Goal: Check status: Check status

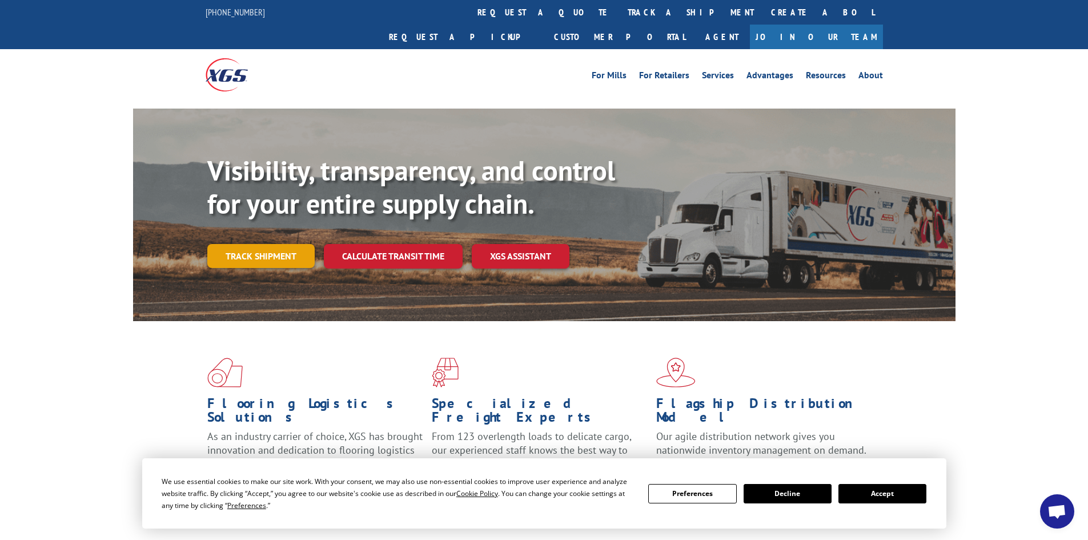
click at [273, 244] on link "Track shipment" at bounding box center [260, 256] width 107 height 24
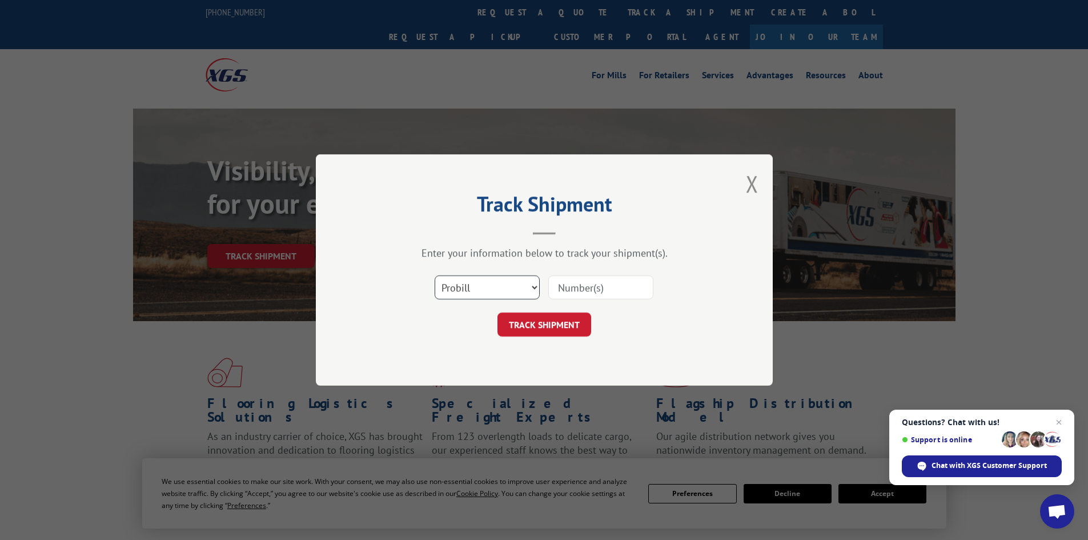
click at [494, 283] on select "Select category... Probill BOL PO" at bounding box center [487, 287] width 105 height 24
select select "po"
click at [435, 275] on select "Select category... Probill BOL PO" at bounding box center [487, 287] width 105 height 24
click at [592, 292] on input at bounding box center [600, 287] width 105 height 24
type input "08508268"
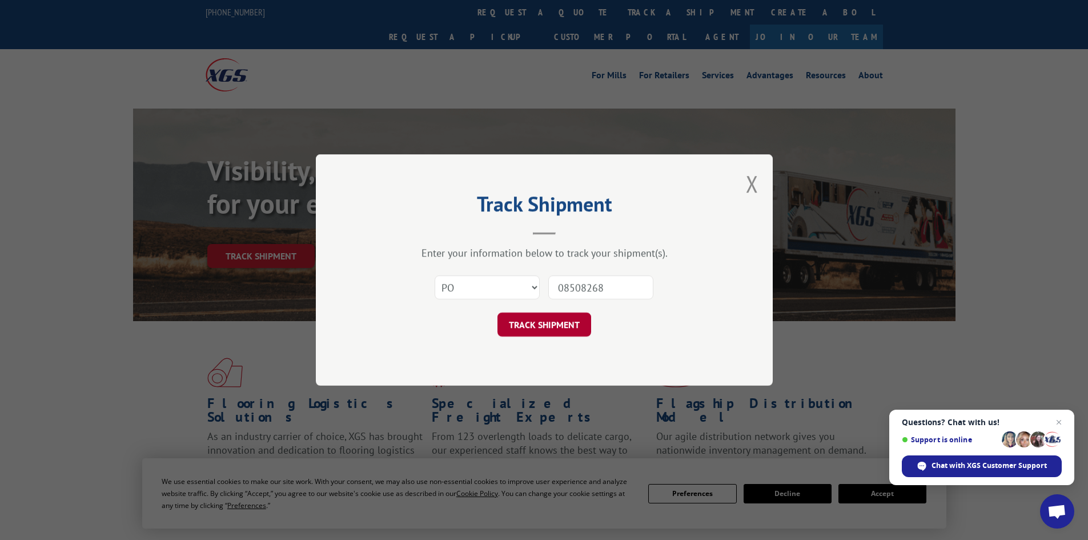
click at [548, 323] on button "TRACK SHIPMENT" at bounding box center [544, 324] width 94 height 24
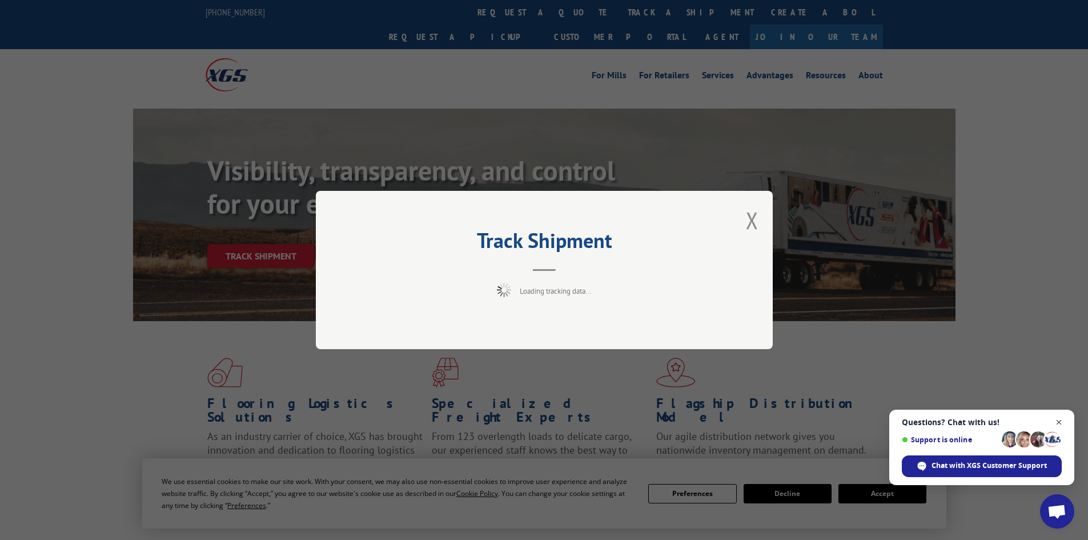
click at [1059, 422] on span "Close chat" at bounding box center [1059, 422] width 14 height 14
